Goal: Task Accomplishment & Management: Use online tool/utility

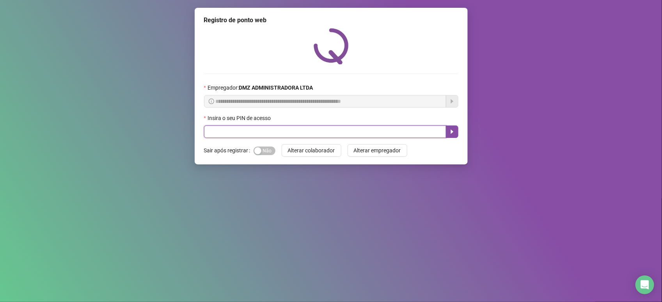
click at [225, 136] on input "text" at bounding box center [325, 132] width 242 height 12
click at [258, 153] on div "button" at bounding box center [257, 150] width 7 height 7
click at [265, 133] on input "text" at bounding box center [325, 132] width 242 height 12
type input "*****"
click at [454, 135] on icon "caret-right" at bounding box center [452, 132] width 6 height 6
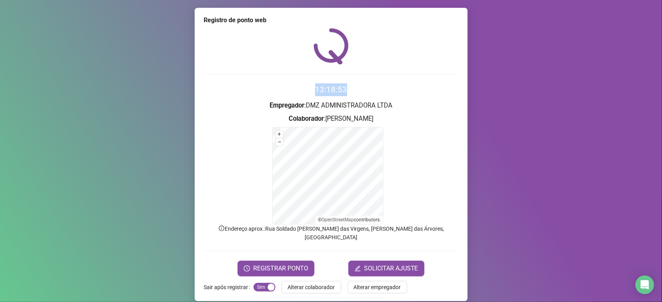
drag, startPoint x: 317, startPoint y: 90, endPoint x: 362, endPoint y: 94, distance: 45.0
click at [362, 94] on h2 "13:18:53" at bounding box center [331, 89] width 254 height 13
drag, startPoint x: 362, startPoint y: 94, endPoint x: 332, endPoint y: 90, distance: 29.5
click at [332, 90] on time "13:18:54" at bounding box center [331, 89] width 32 height 9
click at [284, 264] on span "REGISTRAR PONTO" at bounding box center [280, 268] width 55 height 9
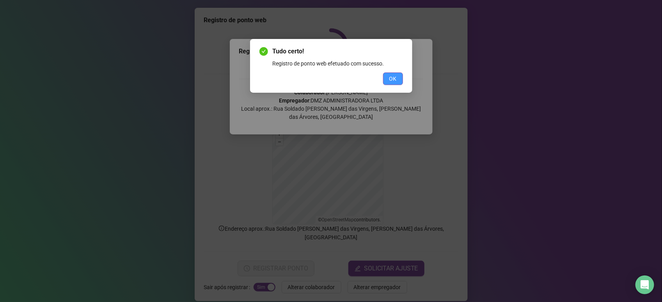
click at [393, 78] on span "OK" at bounding box center [392, 78] width 7 height 9
